Goal: Contribute content: Contribute content

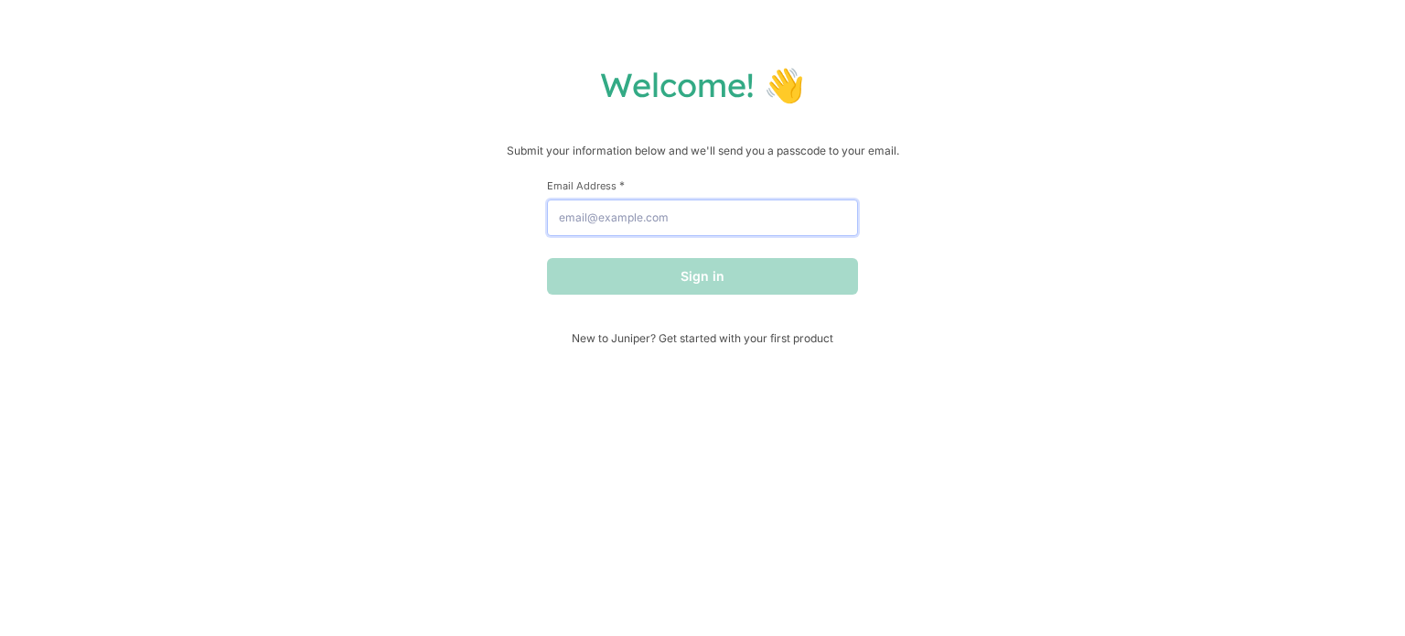
click at [765, 219] on input "Email Address *" at bounding box center [702, 217] width 311 height 37
type input "[EMAIL_ADDRESS][DOMAIN_NAME]"
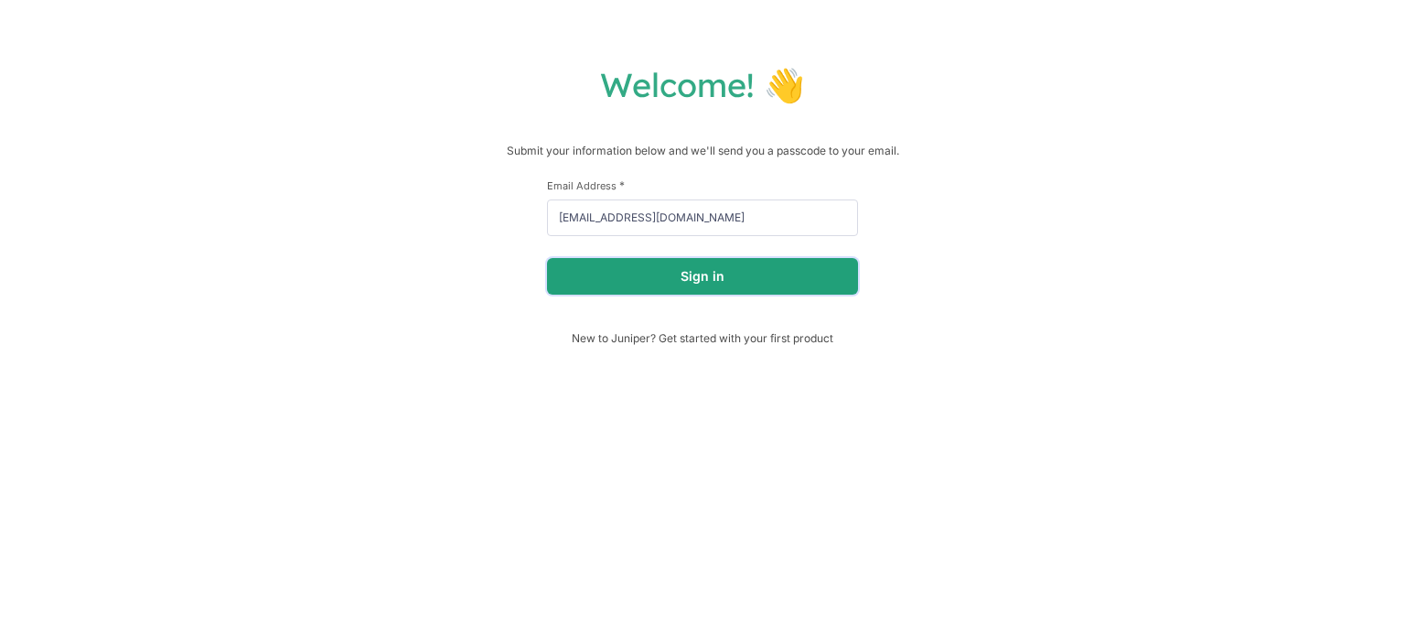
click at [726, 269] on button "Sign in" at bounding box center [702, 276] width 311 height 37
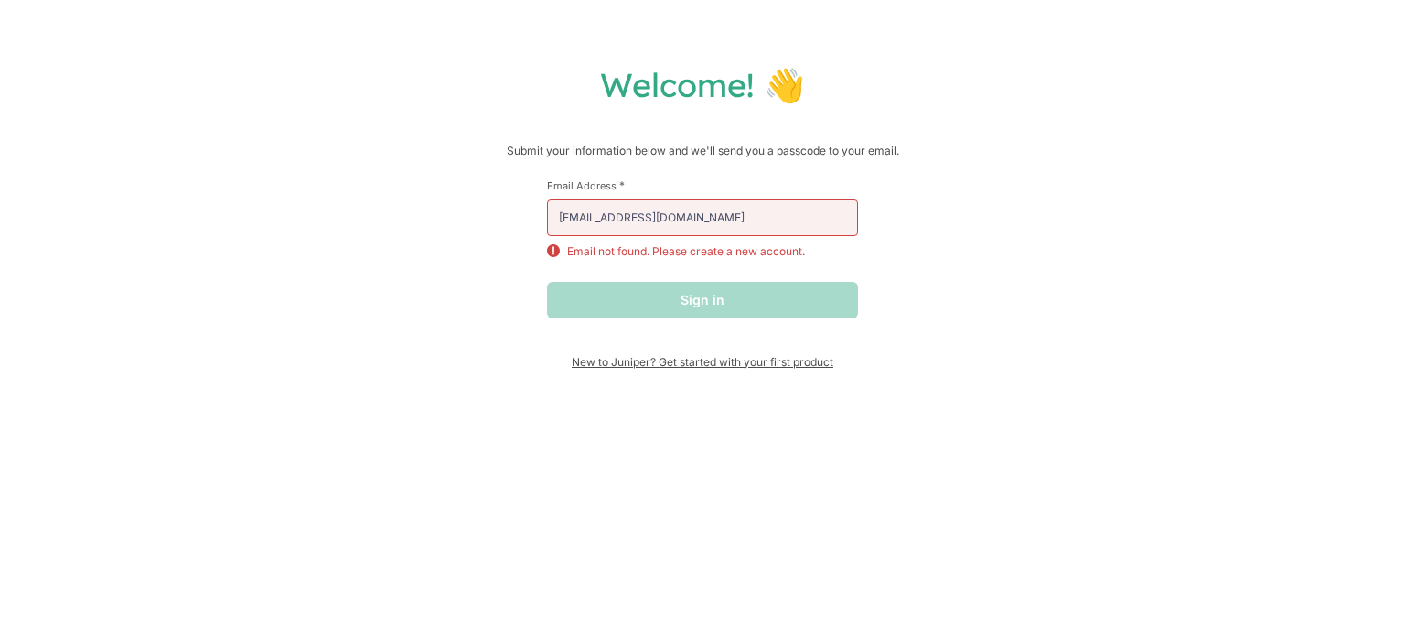
click at [624, 365] on span "New to Juniper? Get started with your first product" at bounding box center [702, 362] width 311 height 14
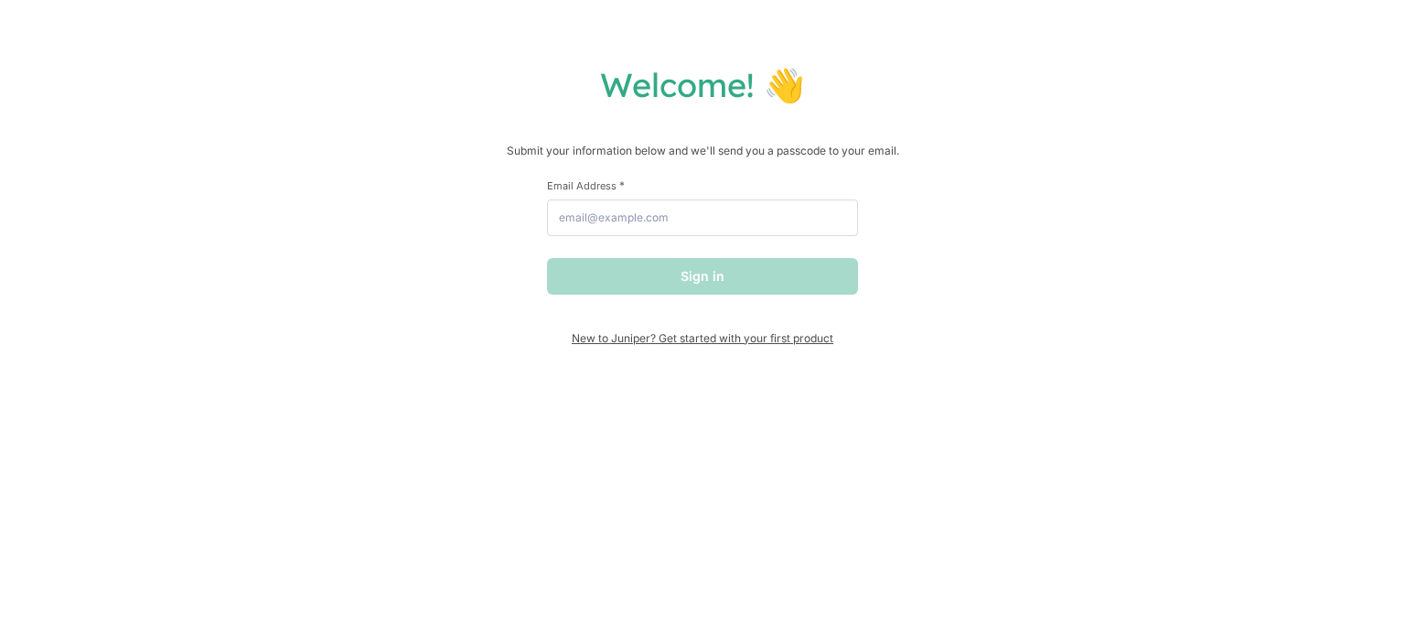
click at [705, 341] on span "New to Juniper? Get started with your first product" at bounding box center [702, 338] width 311 height 14
